Goal: Transaction & Acquisition: Download file/media

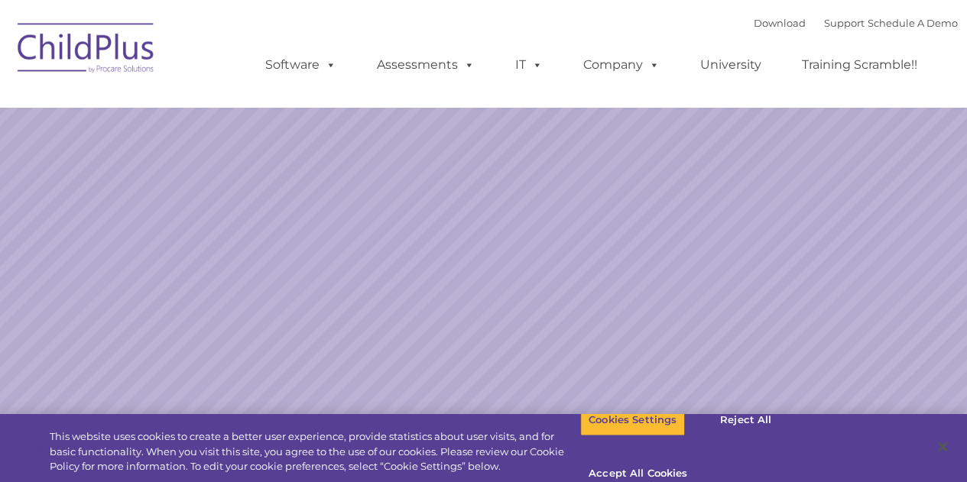
select select "MEDIUM"
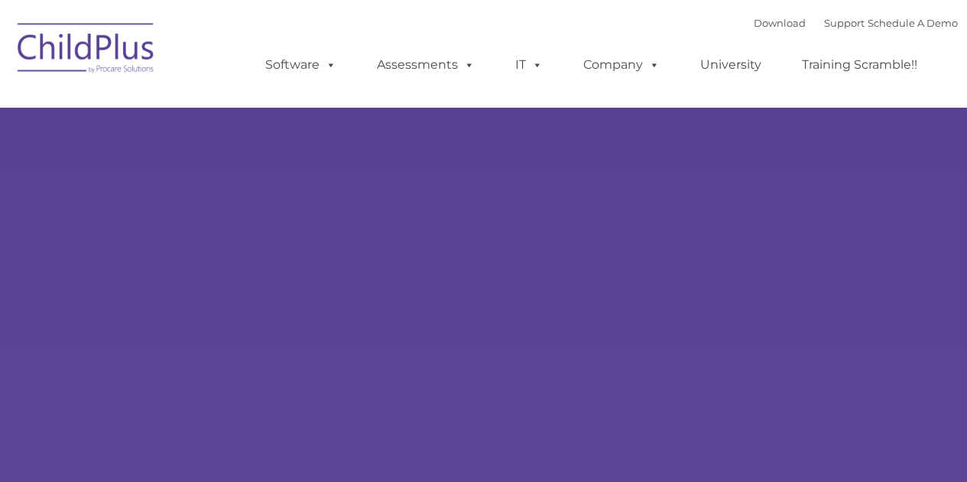
type input ""
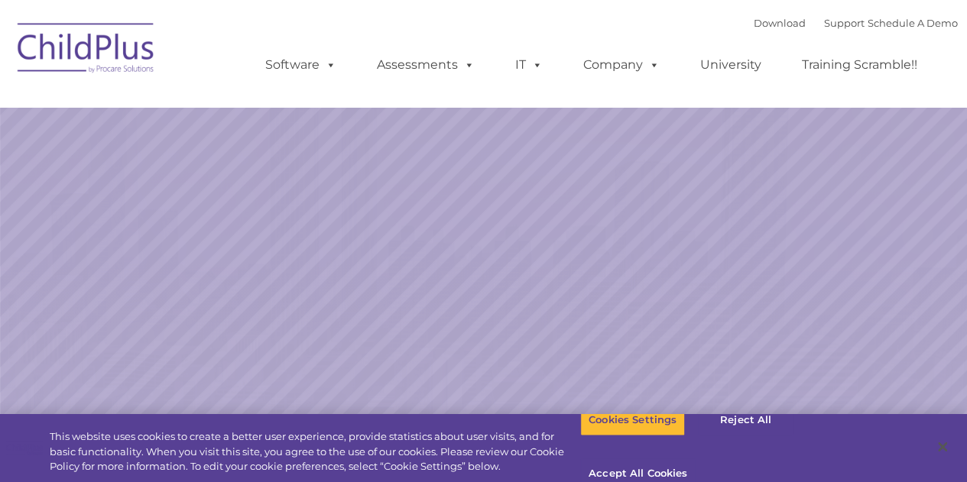
select select "MEDIUM"
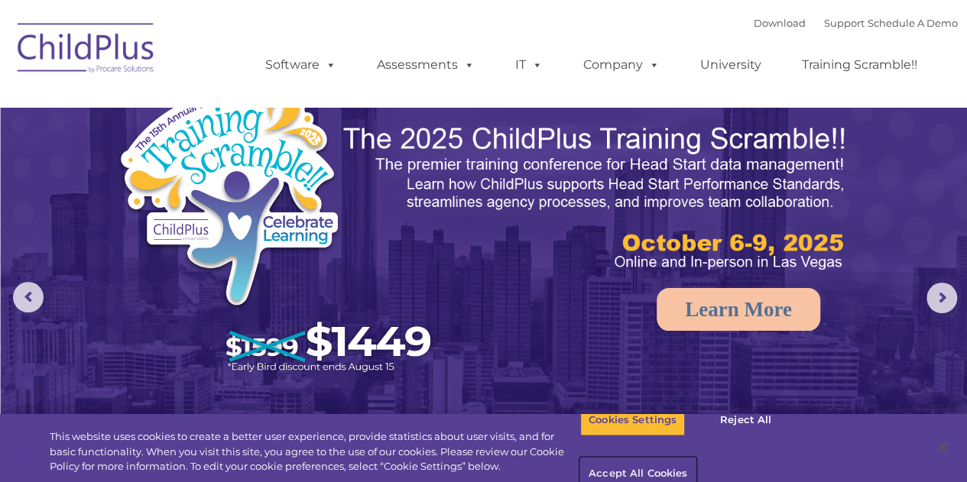
click at [696, 459] on button "Accept All Cookies" at bounding box center [637, 475] width 115 height 32
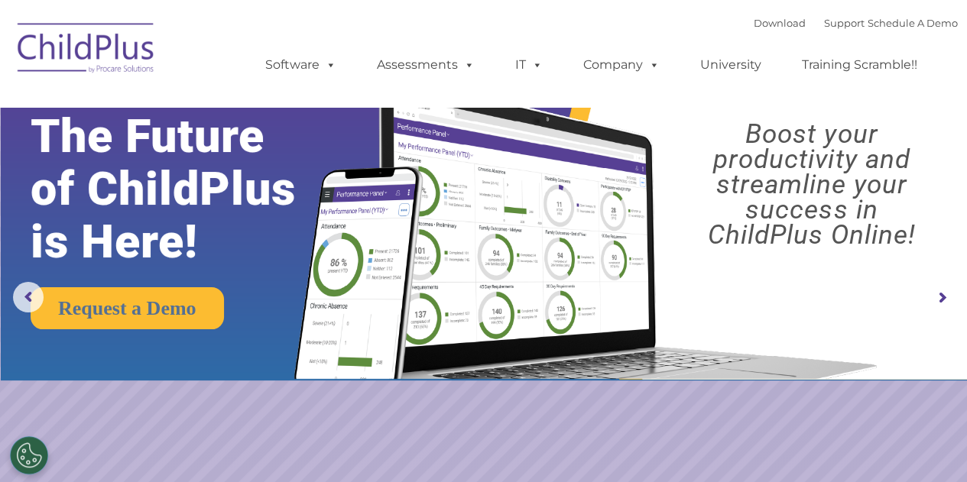
click at [79, 50] on img at bounding box center [86, 50] width 153 height 76
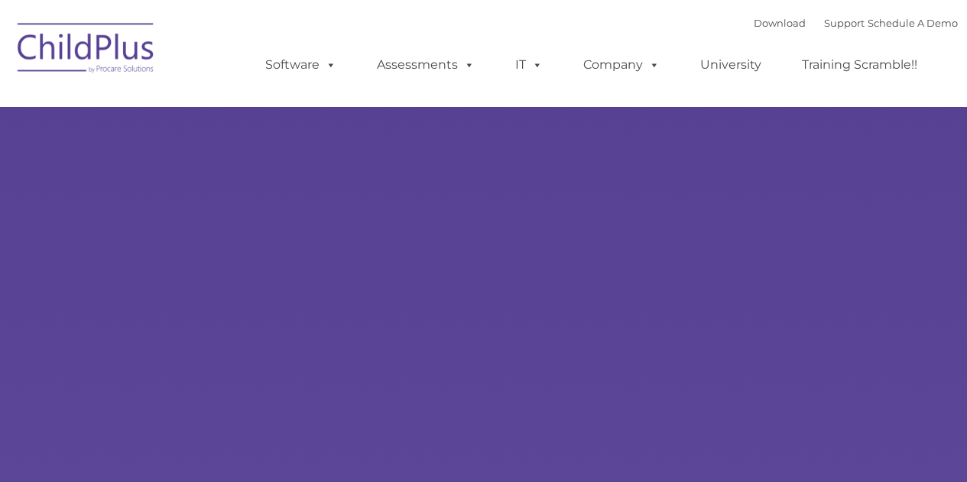
type input ""
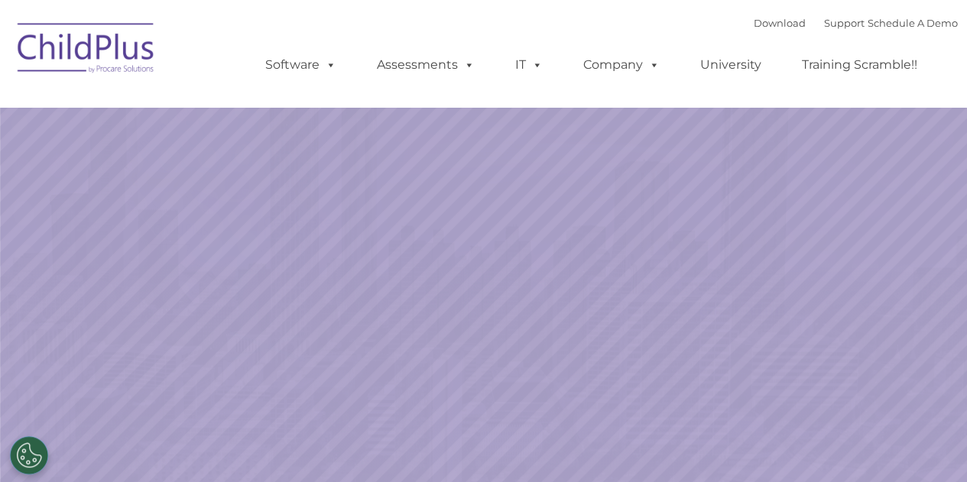
select select "MEDIUM"
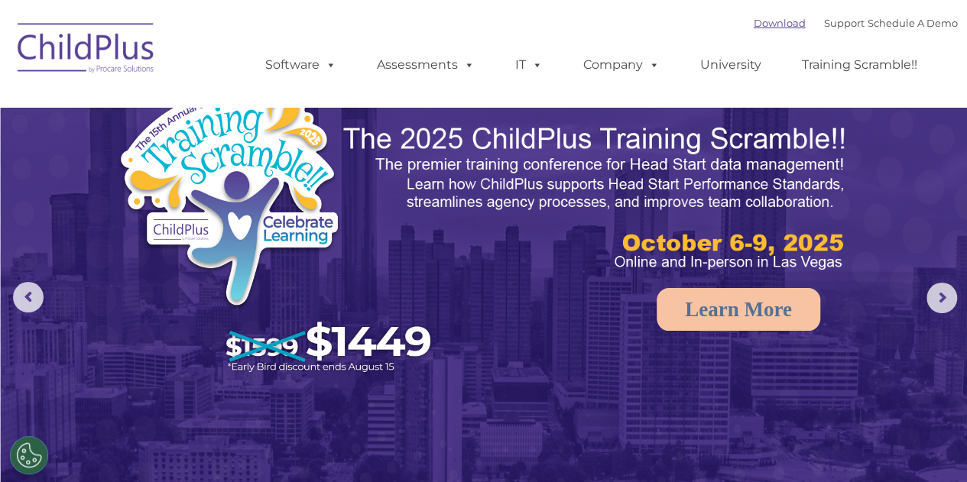
click at [754, 21] on link "Download" at bounding box center [780, 23] width 52 height 12
